Goal: Communication & Community: Answer question/provide support

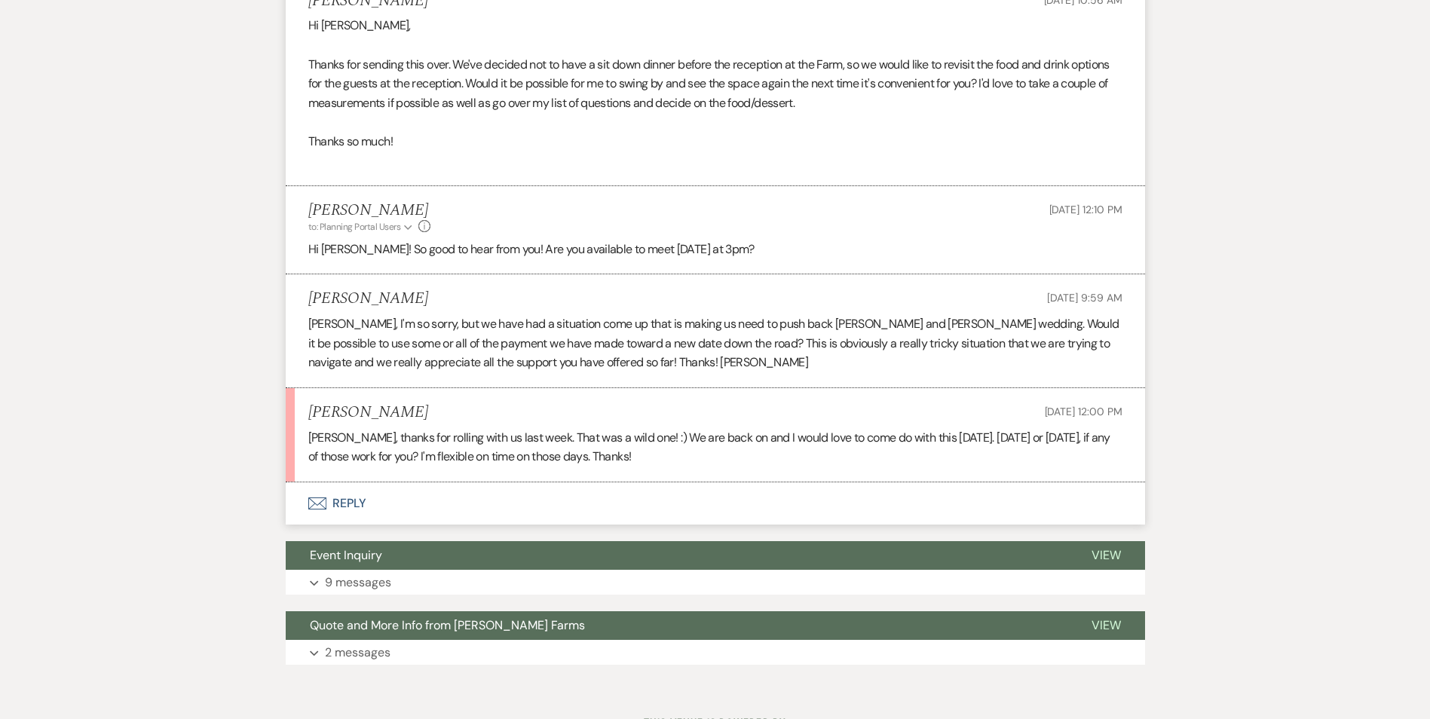
scroll to position [1073, 0]
click at [343, 482] on button "Envelope Reply" at bounding box center [715, 503] width 859 height 42
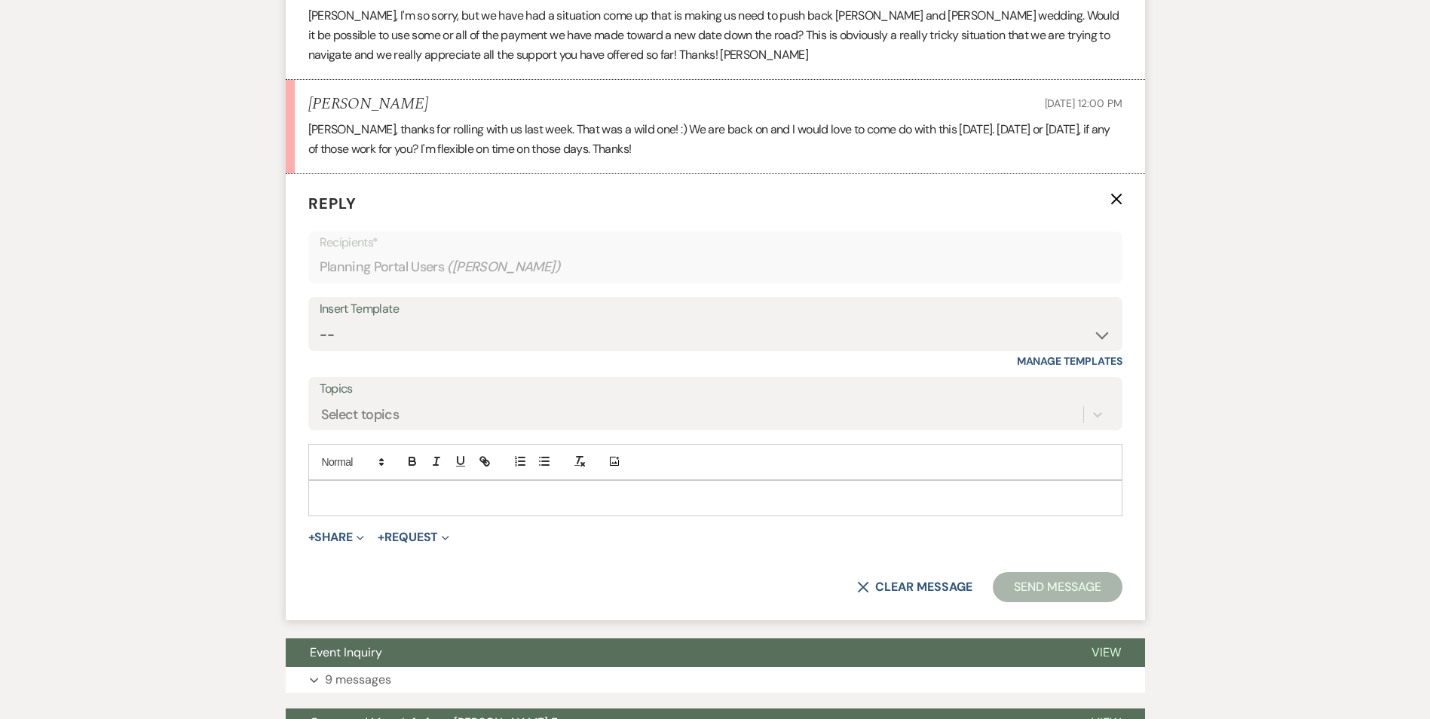
scroll to position [1508, 0]
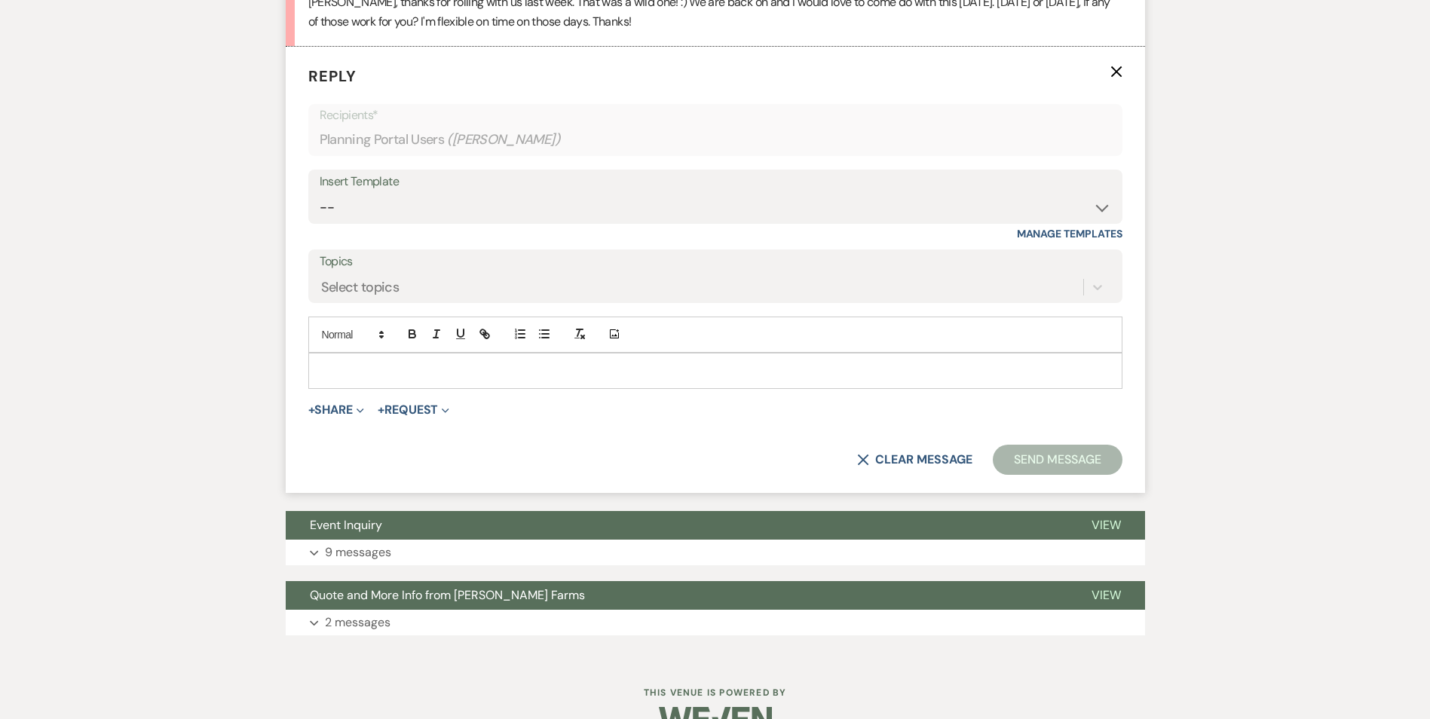
click at [360, 363] on p at bounding box center [715, 371] width 790 height 17
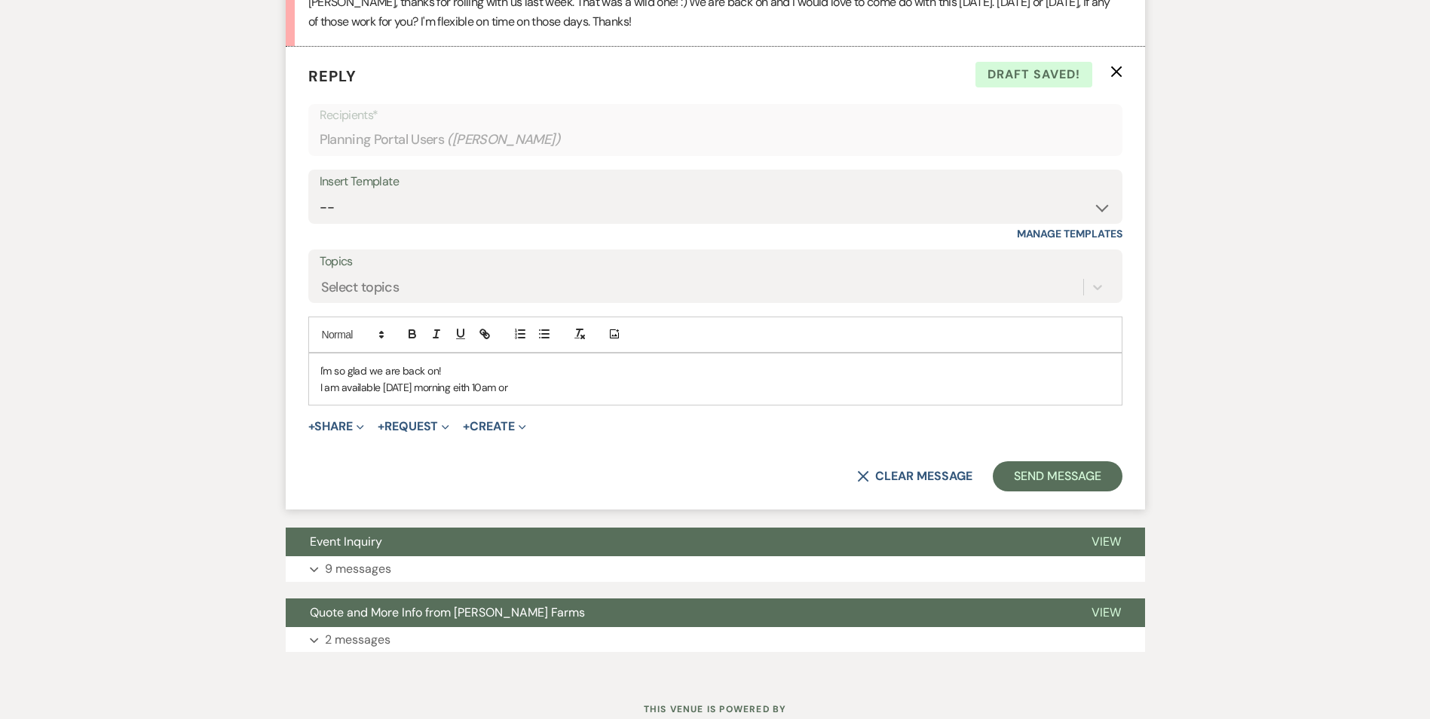
drag, startPoint x: 461, startPoint y: 351, endPoint x: 480, endPoint y: 348, distance: 19.7
drag, startPoint x: 530, startPoint y: 345, endPoint x: 459, endPoint y: 354, distance: 71.4
click at [459, 379] on p "I am available Sunday morning eith 10am or" at bounding box center [715, 387] width 790 height 17
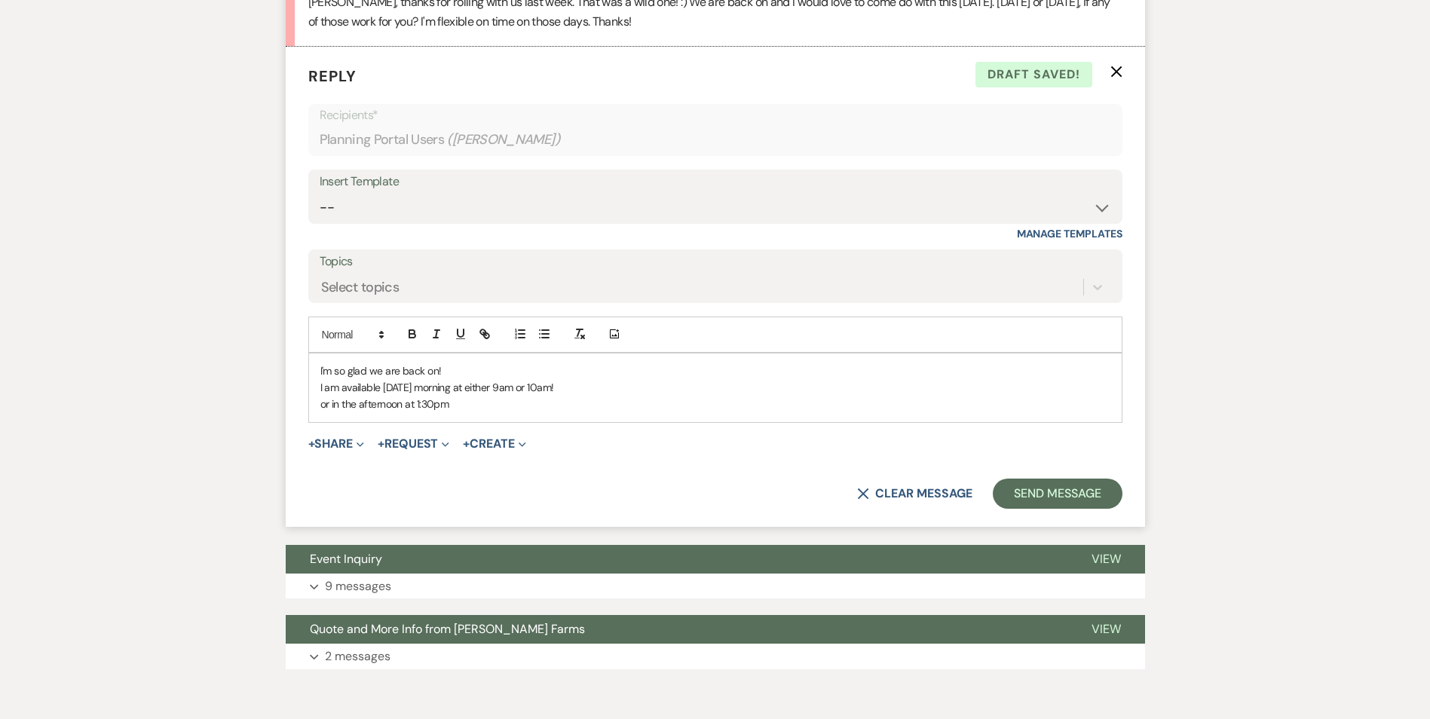
click at [403, 396] on p "or in the afternoon at 1:30pm" at bounding box center [715, 404] width 790 height 17
click at [1012, 479] on button "Send Message" at bounding box center [1057, 494] width 129 height 30
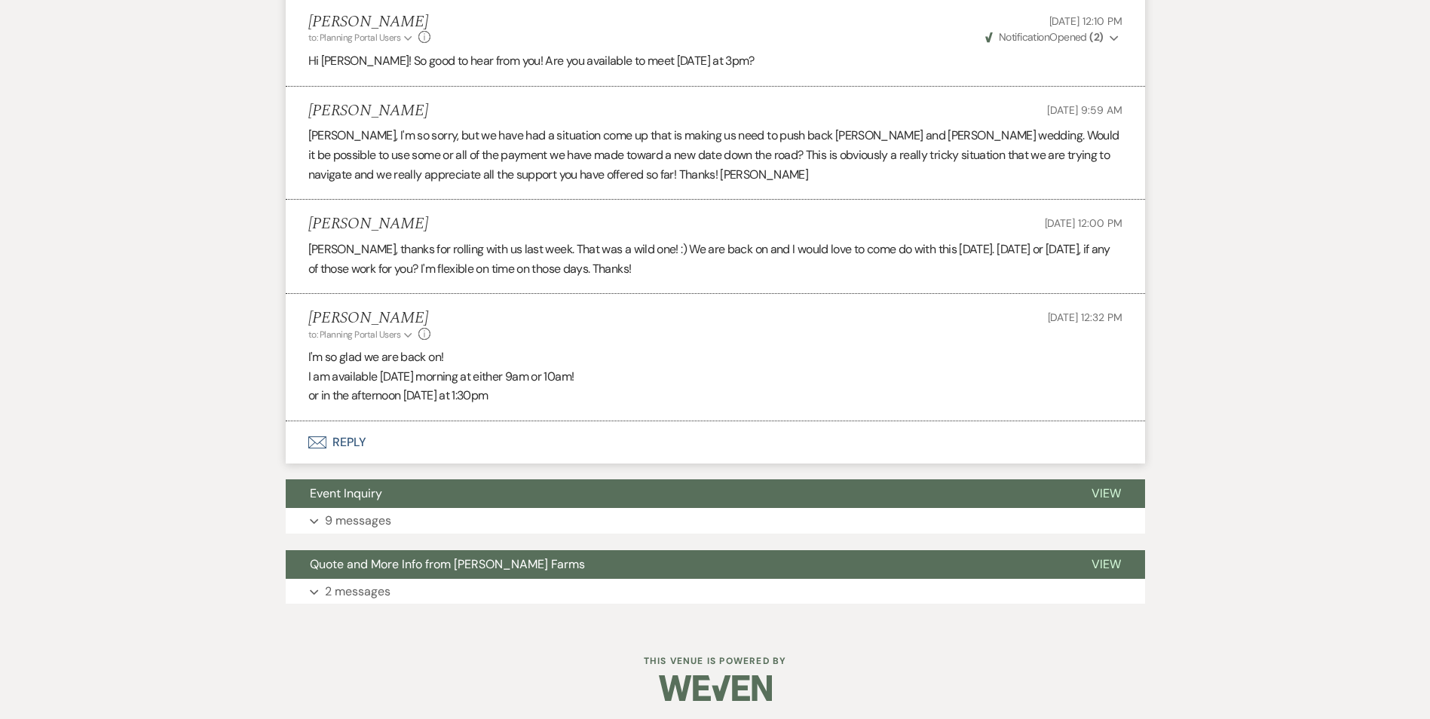
scroll to position [1230, 0]
